Goal: Use online tool/utility: Utilize a website feature to perform a specific function

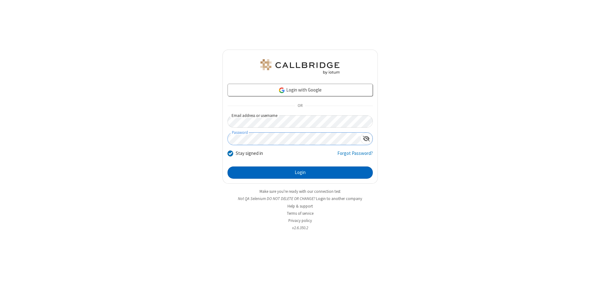
click at [300, 173] on button "Login" at bounding box center [300, 173] width 145 height 13
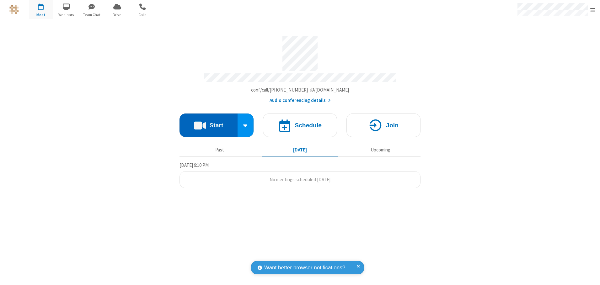
click at [209, 123] on button "Start" at bounding box center [209, 126] width 58 height 24
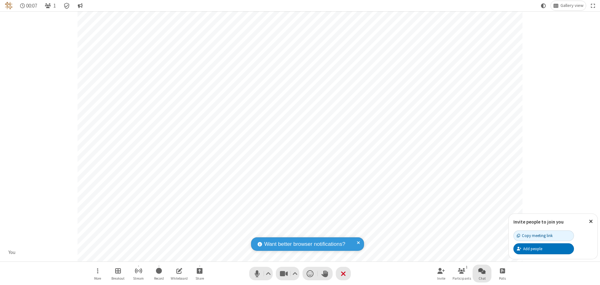
click at [482, 271] on span "Open chat" at bounding box center [483, 271] width 8 height 8
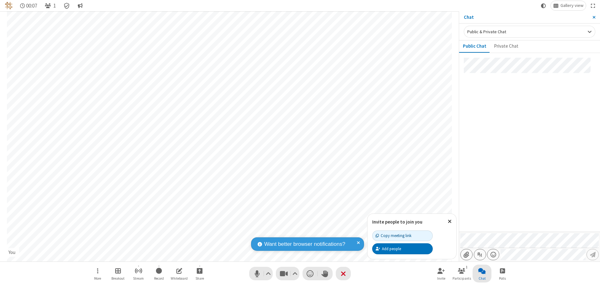
type input "C:\fakepath\doc_test.docx"
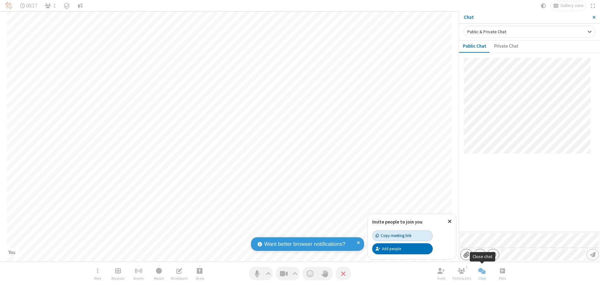
click at [403, 236] on div "Copy meeting link" at bounding box center [394, 236] width 36 height 6
